Goal: Check status

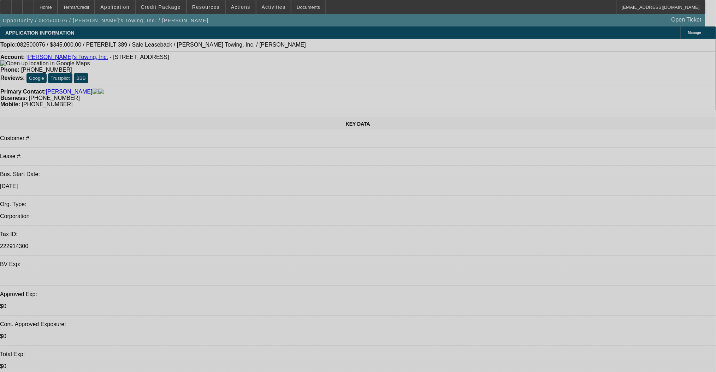
select select "0"
select select "2"
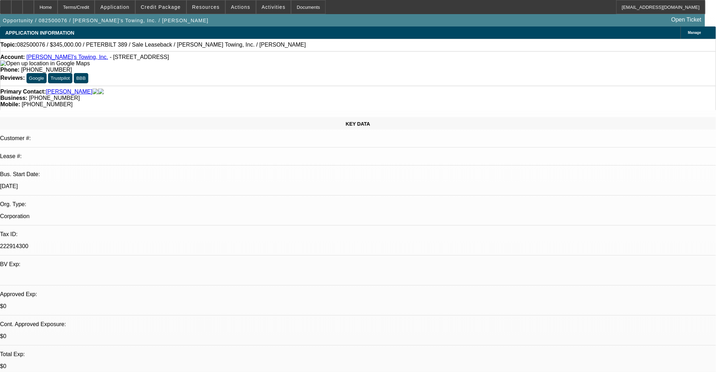
select select "2"
select select "0"
select select "6"
select select "0"
select select "2"
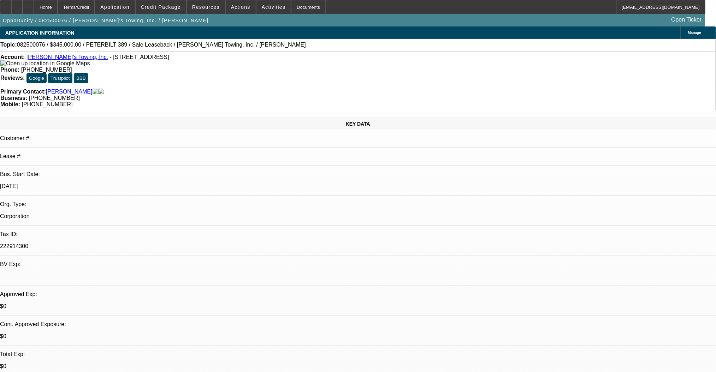
select select "0"
select select "6"
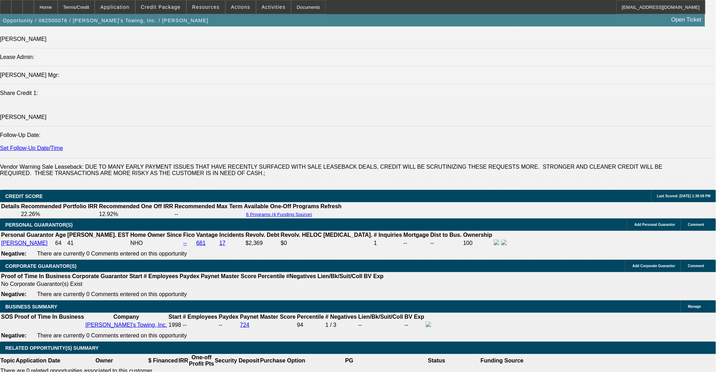
scroll to position [659, 0]
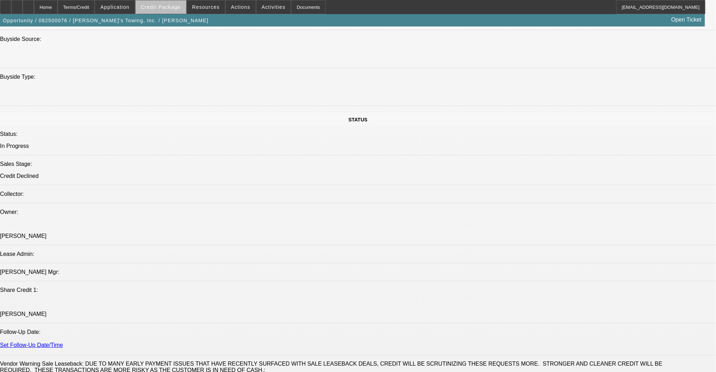
click at [175, 10] on span at bounding box center [161, 7] width 51 height 17
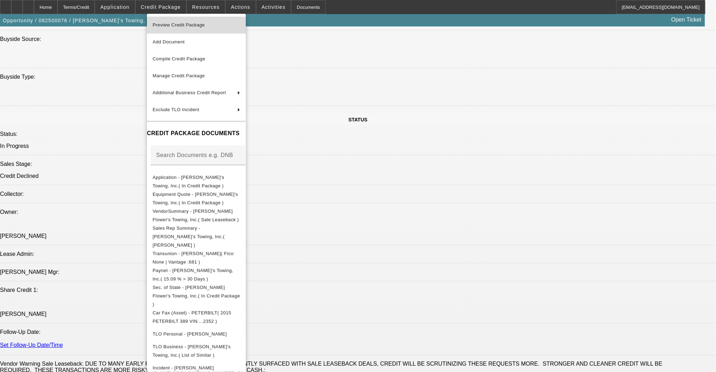
click at [190, 31] on button "Preview Credit Package" at bounding box center [196, 25] width 99 height 17
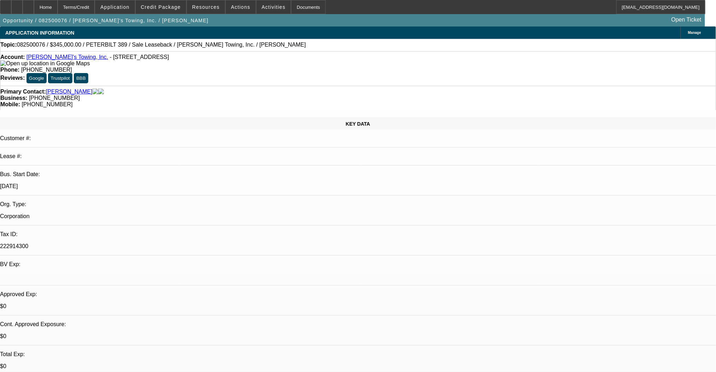
scroll to position [141, 0]
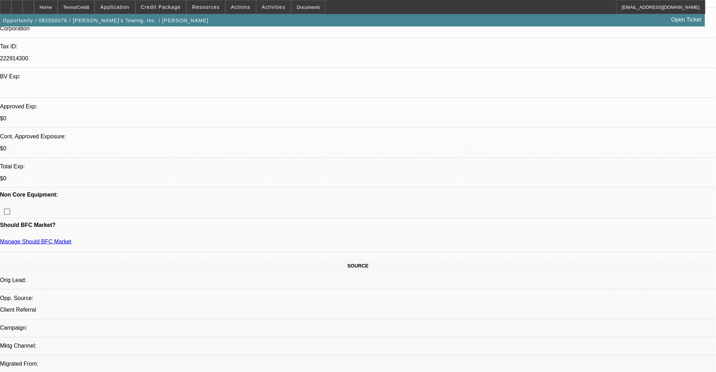
scroll to position [188, 0]
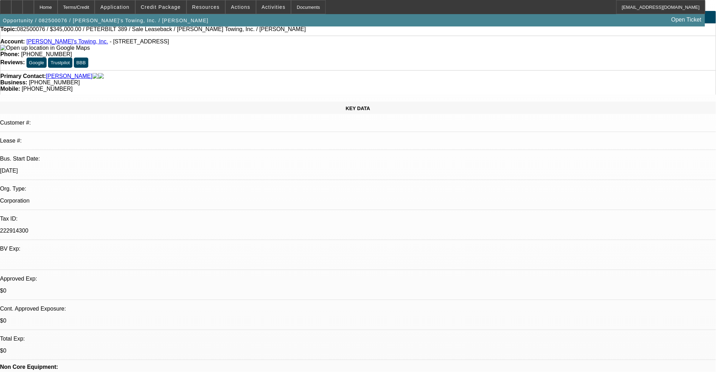
scroll to position [0, 0]
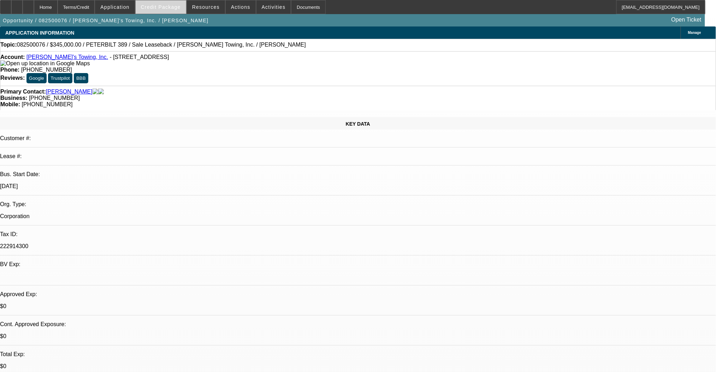
click at [164, 12] on span at bounding box center [161, 7] width 51 height 17
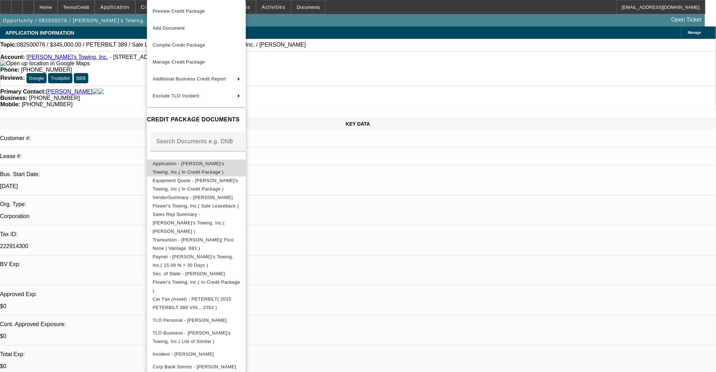
click at [191, 166] on span "Application - [PERSON_NAME]'s Towing, Inc.( In Credit Package )" at bounding box center [189, 168] width 72 height 14
